Goal: Information Seeking & Learning: Learn about a topic

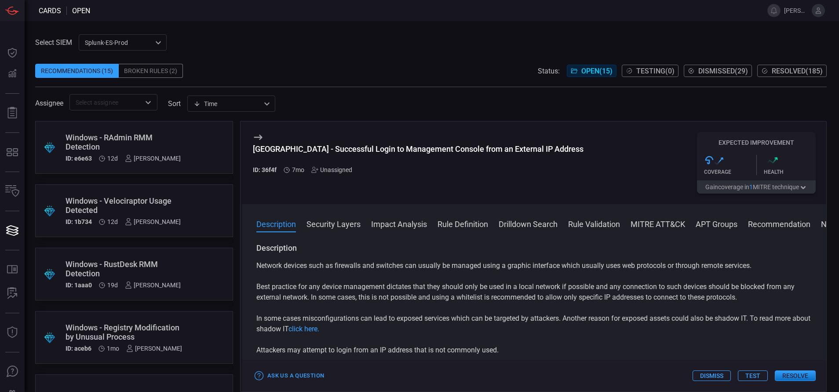
drag, startPoint x: 0, startPoint y: 0, endPoint x: 148, endPoint y: 101, distance: 179.5
click at [148, 101] on icon "Open" at bounding box center [148, 102] width 11 height 11
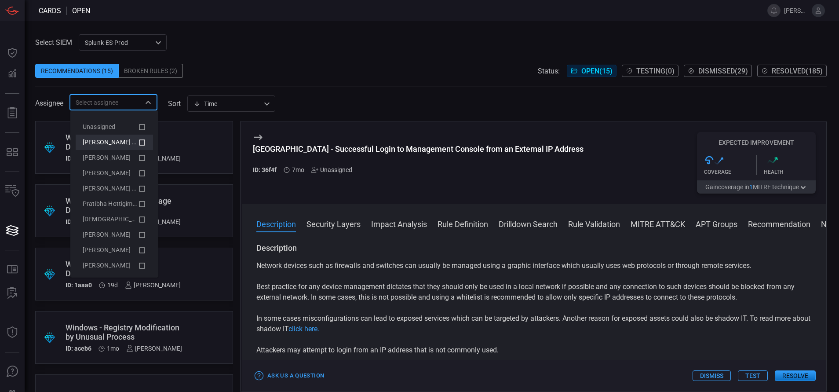
click at [138, 139] on icon at bounding box center [142, 142] width 8 height 11
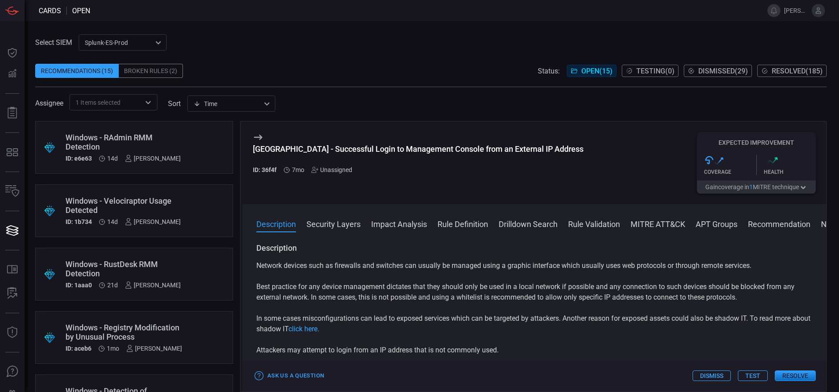
click at [238, 65] on div "Recommendations (15) Broken Rules (2) Status: Open ( 15 ) Testing ( 0 ) Dismiss…" at bounding box center [431, 71] width 792 height 14
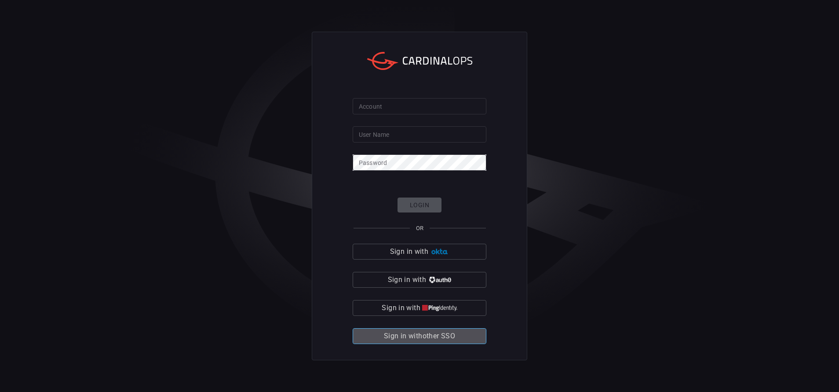
click at [429, 341] on span "Sign in with other SSO" at bounding box center [419, 336] width 71 height 12
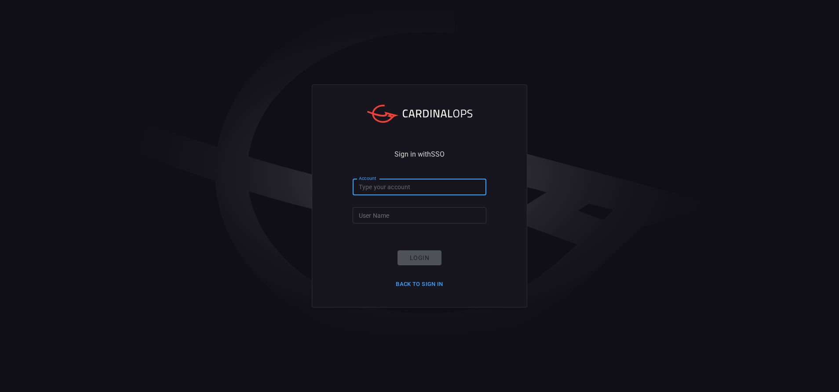
click at [386, 186] on input "Account" at bounding box center [420, 187] width 134 height 16
type input "bakerhughes"
type input "[PERSON_NAME].[PERSON_NAME]"
click at [411, 250] on button "Login" at bounding box center [420, 257] width 44 height 15
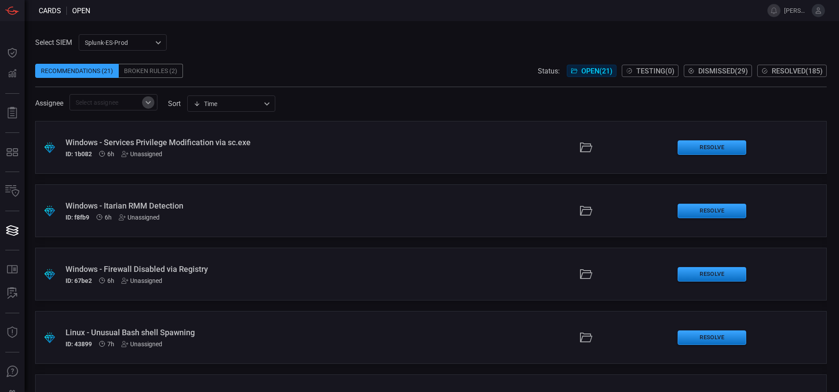
click at [151, 103] on icon "Open" at bounding box center [148, 102] width 11 height 11
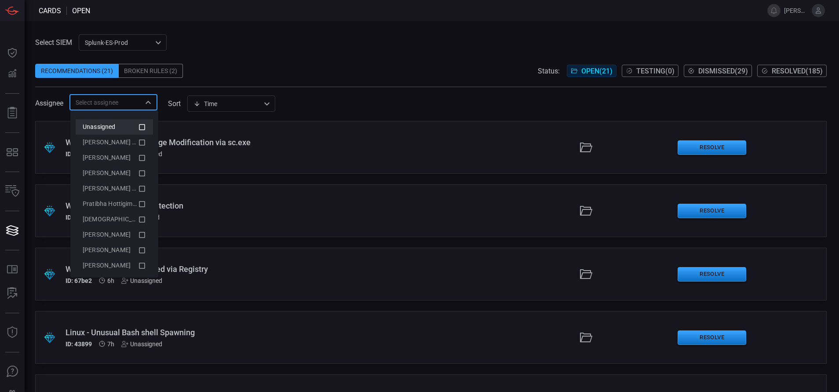
click at [132, 133] on li "Unassigned" at bounding box center [114, 126] width 77 height 15
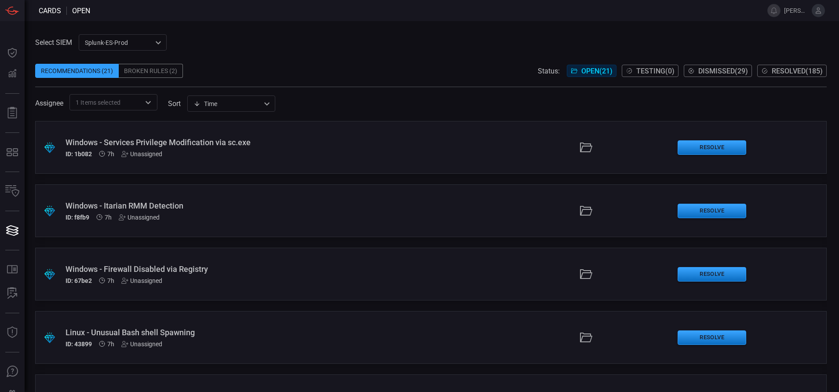
click at [253, 48] on div "Select SIEM Splunk-ES-Prod 0faf634c-0f6c-403d-9a98-5f25c84e76aa ​ Recommendatio…" at bounding box center [431, 72] width 792 height 76
click at [150, 103] on icon "Open" at bounding box center [148, 102] width 5 height 3
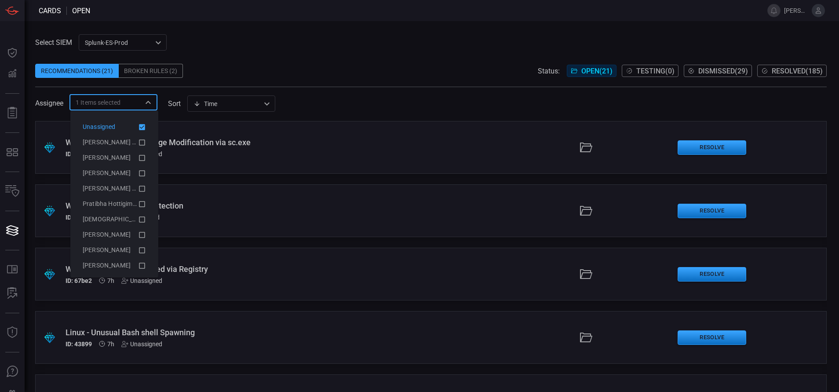
click at [138, 127] on icon at bounding box center [142, 127] width 8 height 11
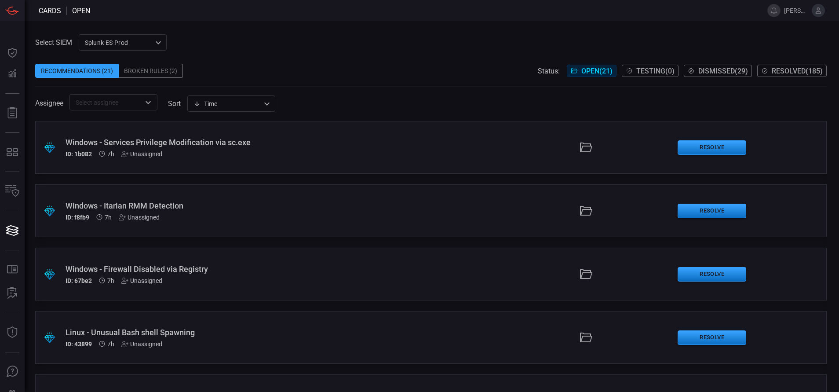
click at [211, 69] on div "Recommendations (21) Broken Rules (2) Status: Open ( 21 ) Testing ( 0 ) Dismiss…" at bounding box center [431, 71] width 792 height 14
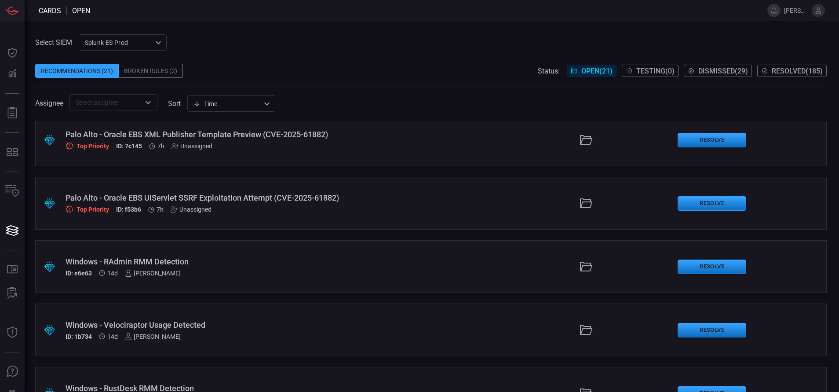
click at [299, 202] on div "Palo Alto - Oracle EBS UiServlet SSRF Exploitation Attempt (CVE-2025-61882)" at bounding box center [204, 197] width 277 height 9
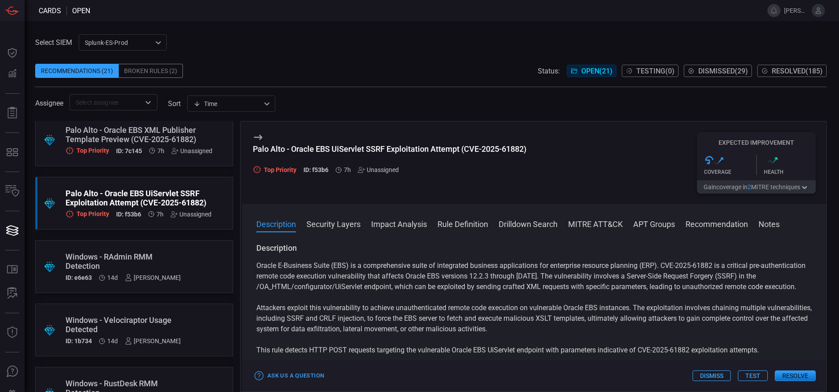
click at [463, 226] on button "Rule Definition" at bounding box center [463, 223] width 51 height 11
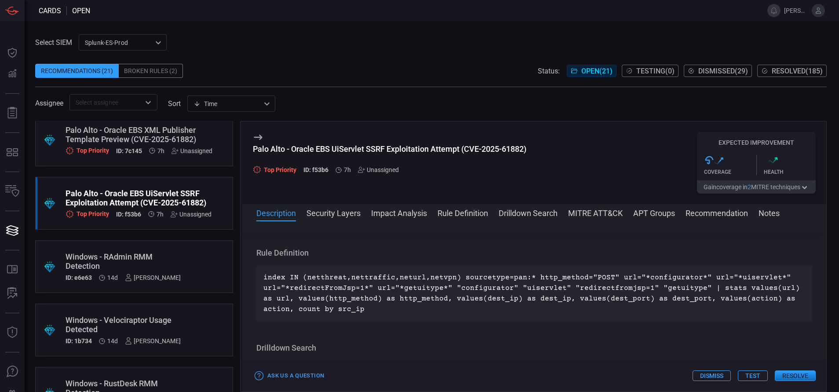
scroll to position [389, 0]
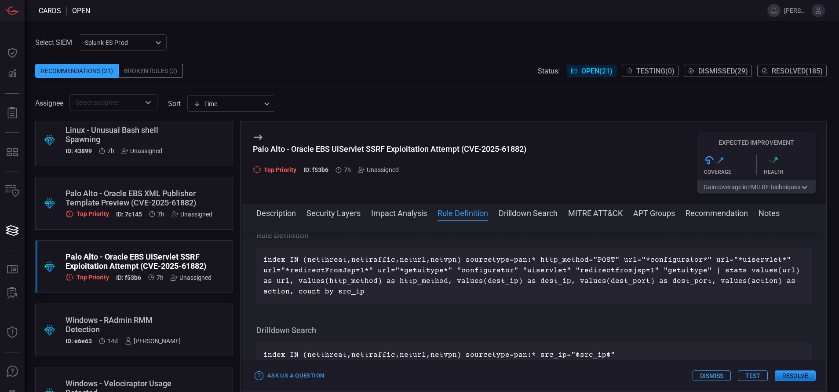
click at [139, 196] on div "Palo Alto - Oracle EBS XML Publisher Template Preview (CVE-2025-61882)" at bounding box center [139, 198] width 147 height 18
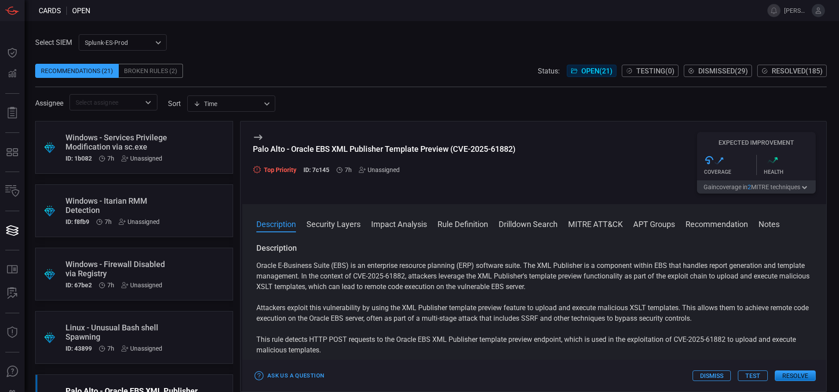
click at [169, 135] on div ".suggested_cards_icon{fill:url(#suggested_cards_icon);} Windows - Services Priv…" at bounding box center [134, 147] width 198 height 53
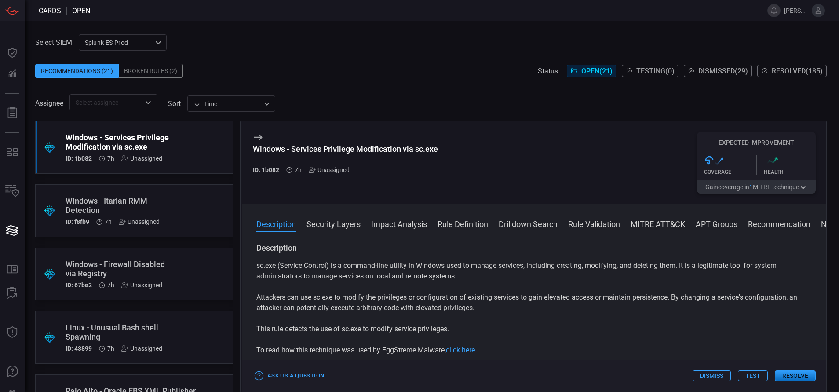
click at [457, 226] on button "Rule Definition" at bounding box center [463, 223] width 51 height 11
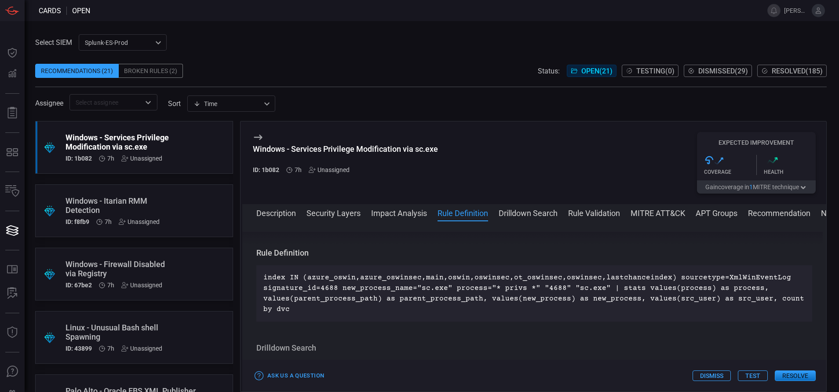
scroll to position [372, 0]
